Goal: Task Accomplishment & Management: Use online tool/utility

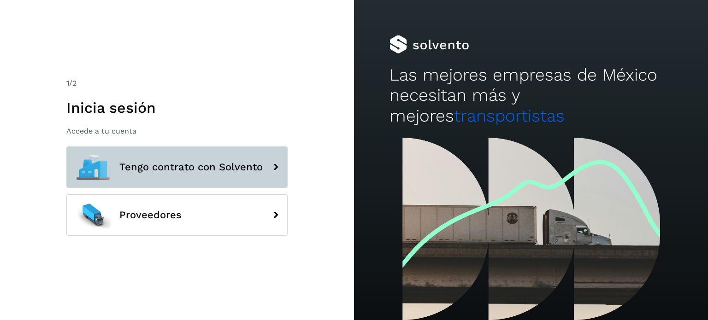
click at [176, 166] on span "Tengo contrato con Solvento" at bounding box center [190, 167] width 143 height 11
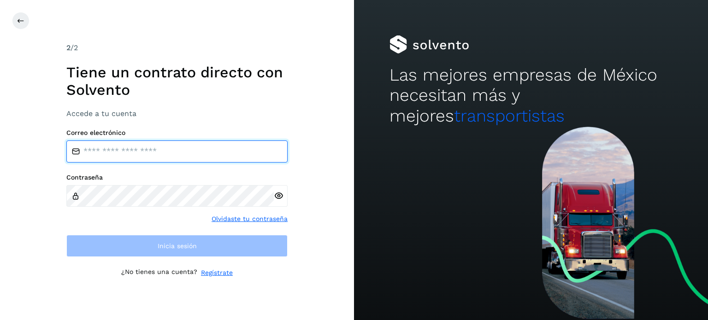
type input "**********"
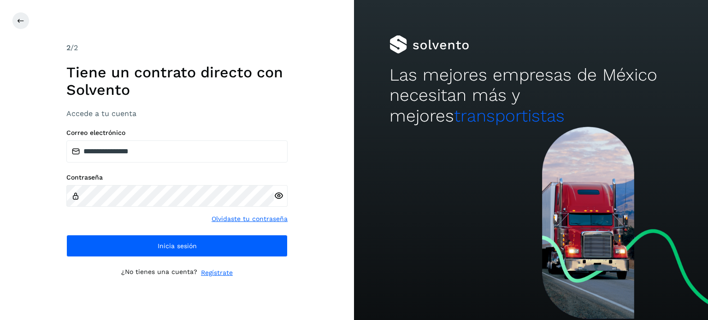
click at [179, 231] on div "**********" at bounding box center [176, 193] width 221 height 128
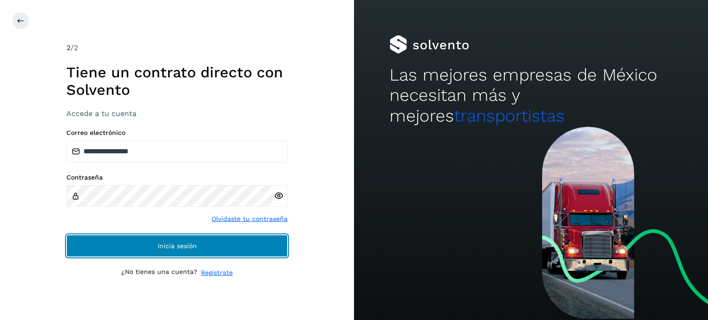
click at [166, 238] on button "Inicia sesión" at bounding box center [176, 246] width 221 height 22
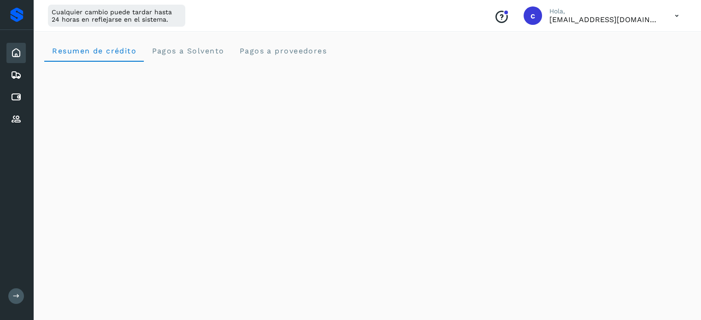
click at [9, 295] on button at bounding box center [16, 297] width 16 height 16
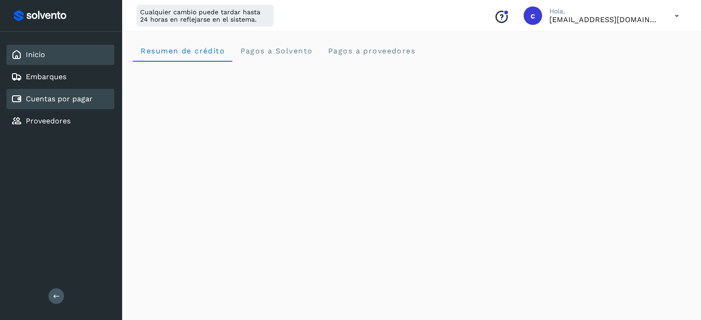
click at [63, 94] on link "Cuentas por pagar" at bounding box center [59, 98] width 67 height 9
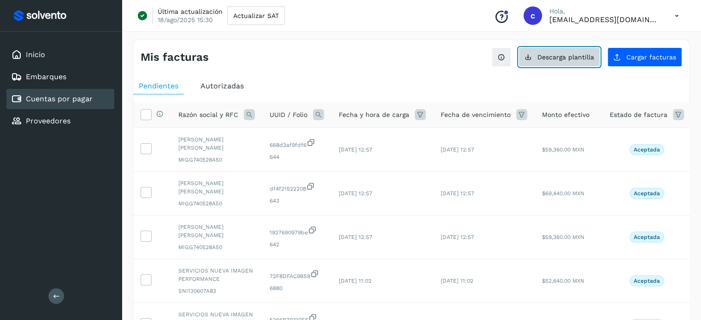
click at [569, 54] on span "Descarga plantilla" at bounding box center [565, 57] width 57 height 6
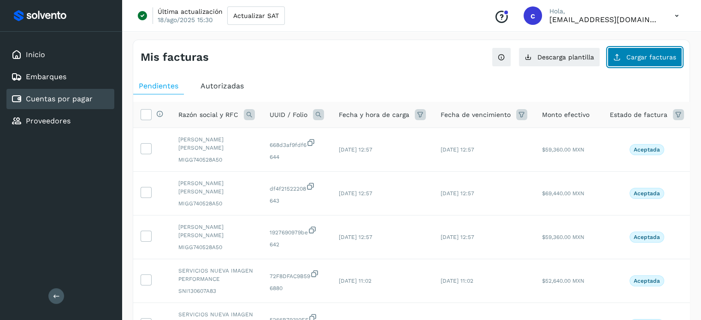
click at [656, 62] on button "Cargar facturas" at bounding box center [645, 56] width 75 height 19
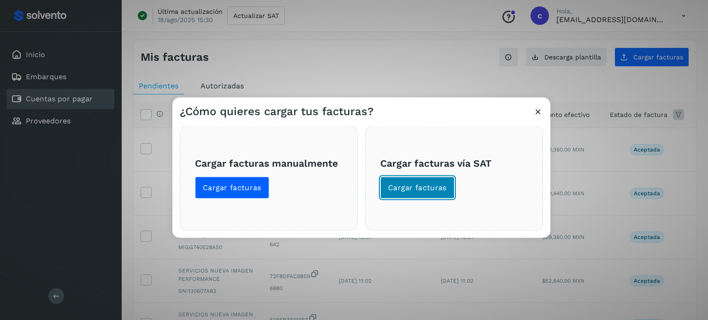
click at [412, 187] on span "Cargar facturas" at bounding box center [417, 188] width 59 height 10
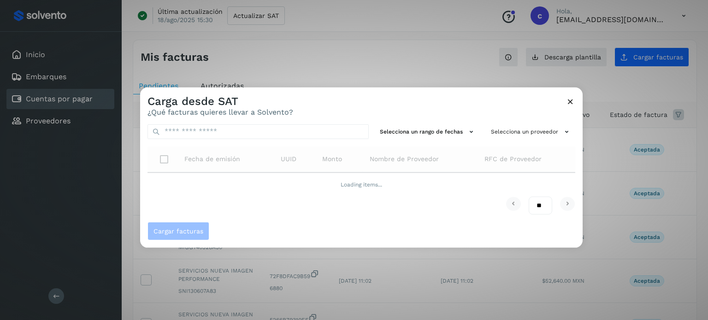
click at [576, 103] on div "Carga desde SAT ¿Qué facturas quieres llevar a Solvento?" at bounding box center [361, 102] width 443 height 30
click at [568, 103] on icon at bounding box center [571, 101] width 10 height 10
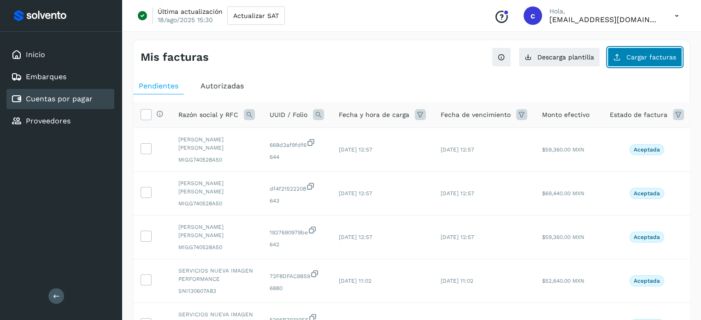
click at [661, 59] on span "Cargar facturas" at bounding box center [651, 57] width 50 height 6
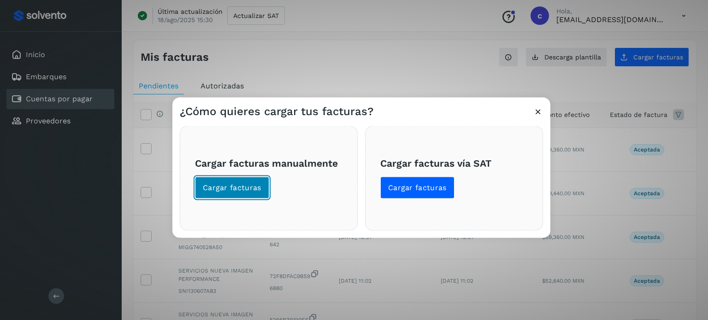
click at [223, 186] on span "Cargar facturas" at bounding box center [232, 188] width 59 height 10
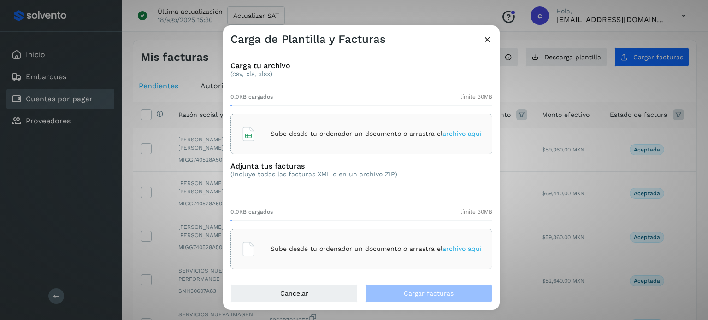
click at [283, 143] on div "Sube desde tu ordenador un documento o arrastra el archivo aquí" at bounding box center [361, 134] width 241 height 25
click at [268, 253] on div "Sube desde tu ordenador un documento o arrastra el archivo aquí" at bounding box center [361, 249] width 241 height 25
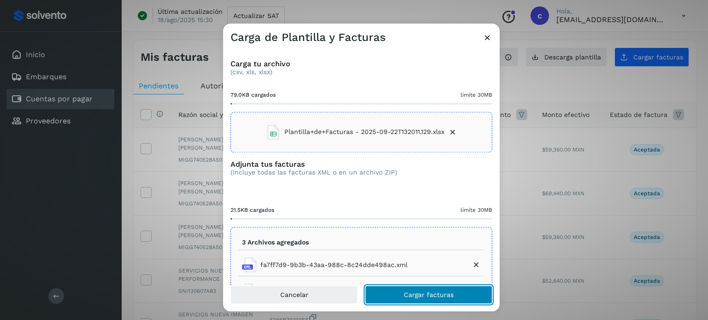
click at [404, 300] on button "Cargar facturas" at bounding box center [428, 295] width 127 height 18
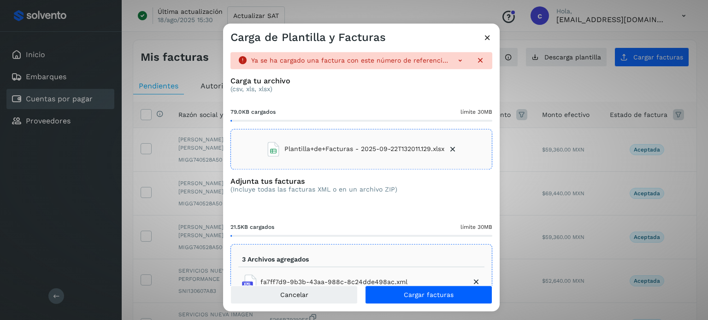
click at [484, 40] on icon at bounding box center [488, 38] width 10 height 10
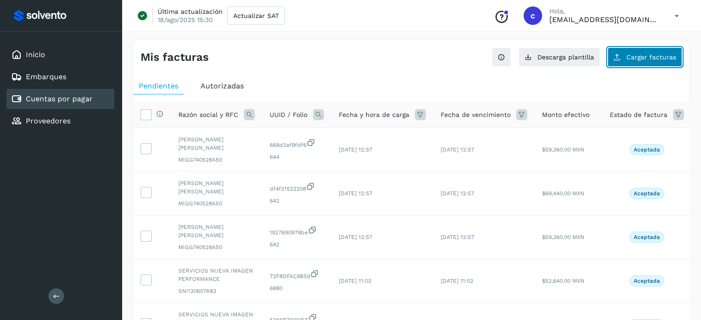
click at [644, 59] on span "Cargar facturas" at bounding box center [651, 57] width 50 height 6
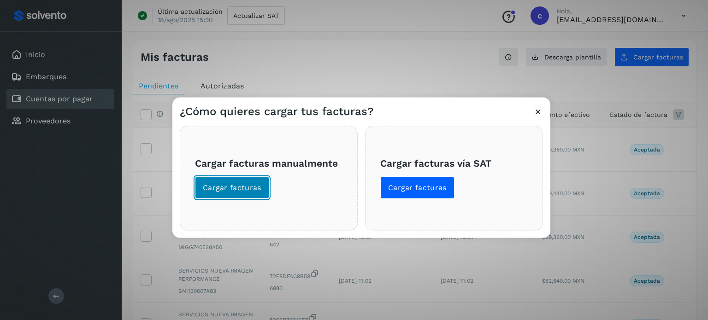
click at [234, 191] on span "Cargar facturas" at bounding box center [232, 188] width 59 height 10
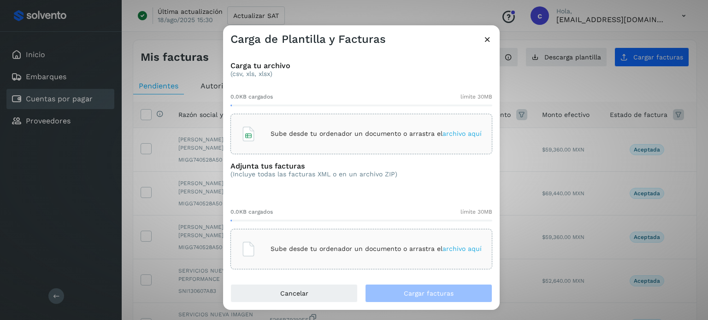
click at [258, 125] on div "Sube desde tu ordenador un documento o arrastra el archivo aquí" at bounding box center [361, 134] width 241 height 25
click at [280, 239] on div "Sube desde tu ordenador un documento o arrastra el archivo aquí" at bounding box center [361, 249] width 241 height 25
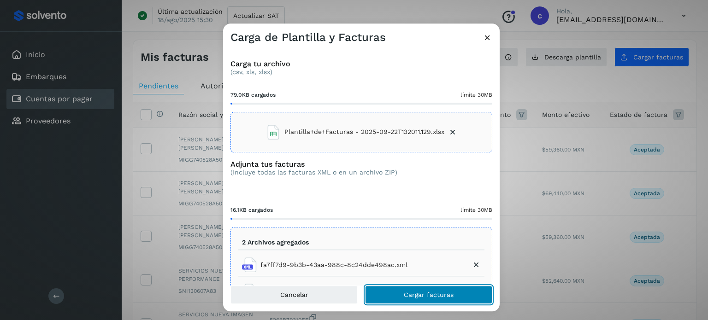
click at [443, 300] on button "Cargar facturas" at bounding box center [428, 295] width 127 height 18
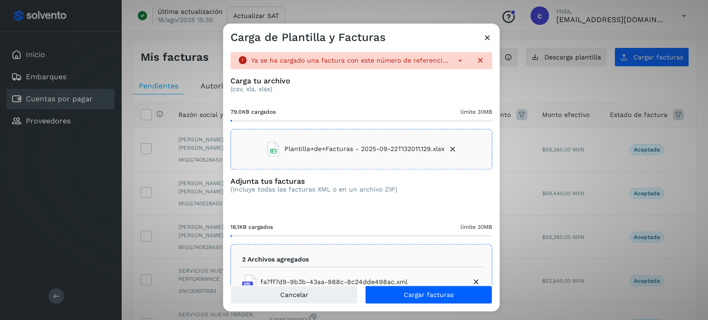
click at [484, 31] on div "Carga de Plantilla y Facturas" at bounding box center [361, 34] width 277 height 21
click at [489, 40] on icon at bounding box center [488, 38] width 10 height 10
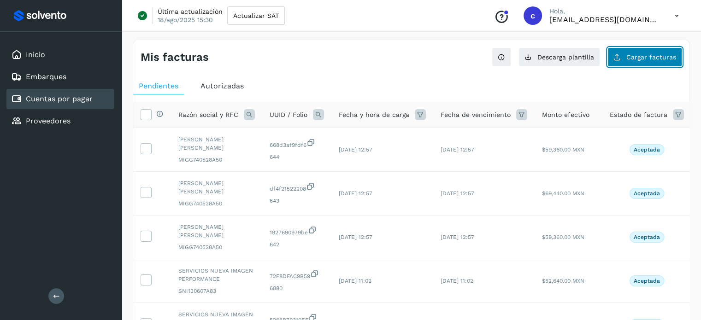
click at [661, 54] on span "Cargar facturas" at bounding box center [651, 57] width 50 height 6
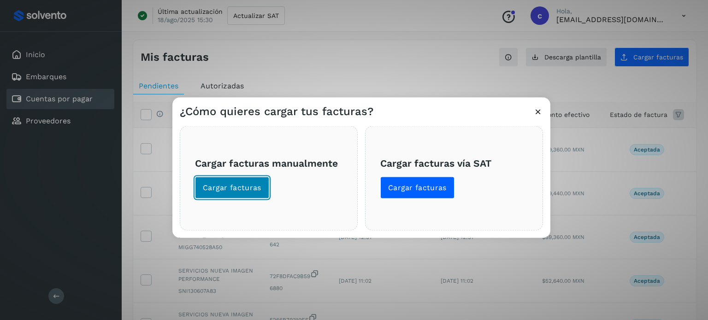
click at [242, 184] on span "Cargar facturas" at bounding box center [232, 188] width 59 height 10
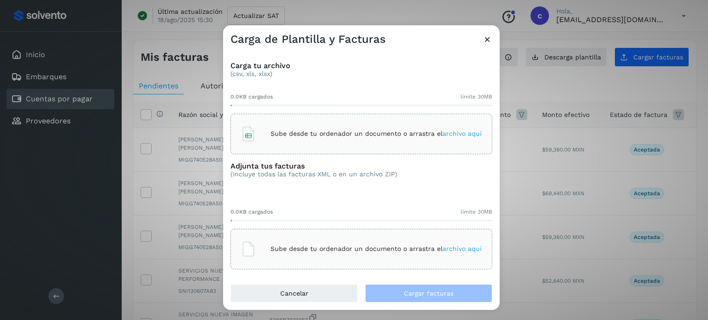
click at [279, 125] on div "Sube desde tu ordenador un documento o arrastra el archivo aquí" at bounding box center [361, 134] width 241 height 25
click at [295, 239] on div "Sube desde tu ordenador un documento o arrastra el archivo aquí" at bounding box center [361, 249] width 241 height 25
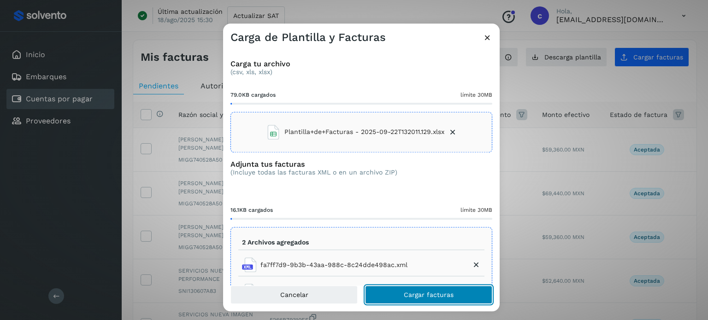
click at [419, 293] on span "Cargar facturas" at bounding box center [429, 295] width 50 height 6
